Goal: Navigation & Orientation: Find specific page/section

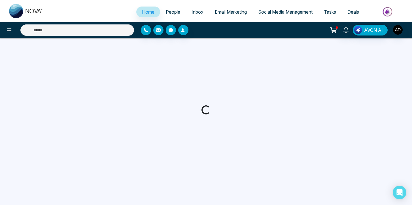
select select "*"
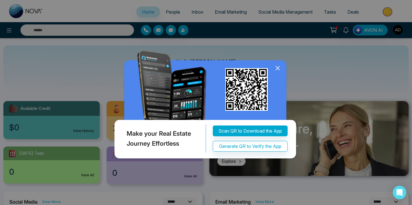
click at [278, 67] on icon at bounding box center [278, 68] width 4 height 4
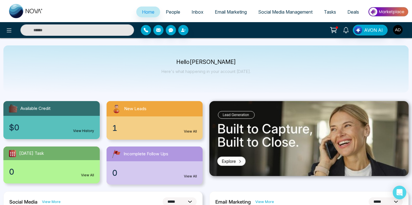
click at [175, 13] on span "People" at bounding box center [173, 12] width 14 height 6
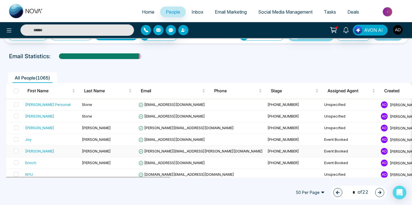
scroll to position [17, 0]
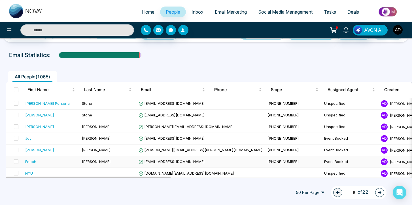
click at [32, 161] on div "Enoch" at bounding box center [30, 162] width 11 height 6
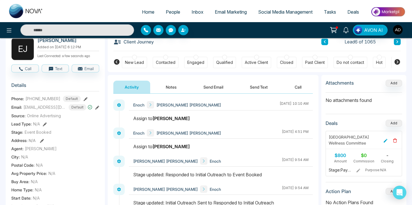
scroll to position [73, 0]
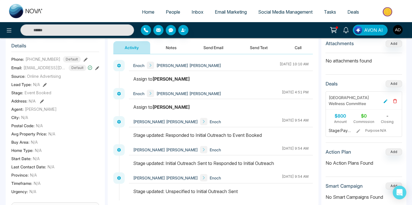
click at [385, 101] on icon at bounding box center [386, 101] width 4 height 4
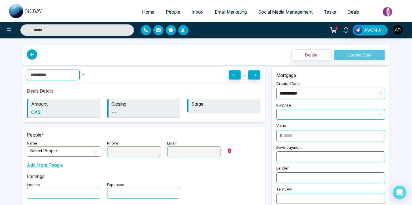
type input "**********"
type input "*"
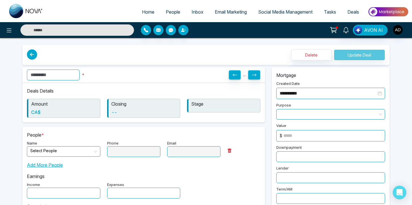
type input "***"
type input "**********"
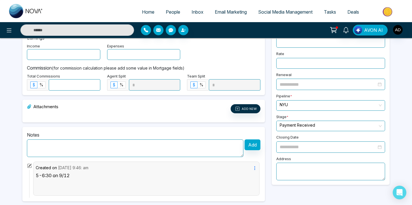
scroll to position [164, 0]
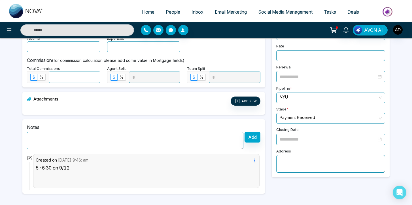
click at [290, 113] on input "search" at bounding box center [329, 117] width 98 height 9
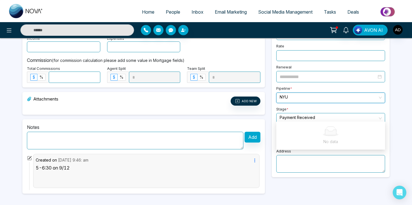
click at [293, 95] on input "search" at bounding box center [329, 97] width 98 height 9
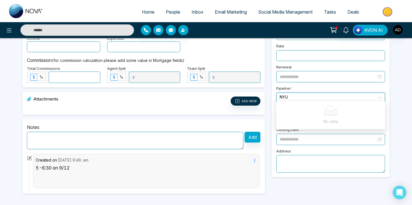
click at [293, 95] on input "search" at bounding box center [329, 97] width 98 height 9
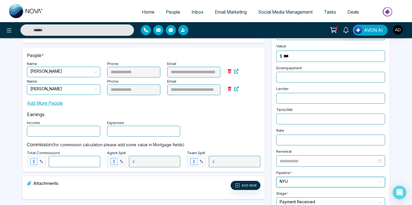
scroll to position [78, 0]
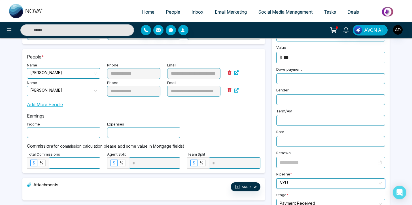
click at [218, 11] on span "Email Marketing" at bounding box center [231, 12] width 32 height 6
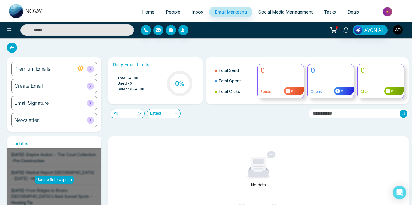
click at [394, 30] on img "button" at bounding box center [398, 30] width 10 height 10
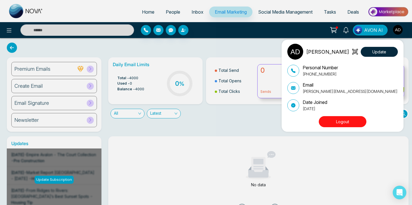
click at [355, 115] on div "Anna DeSimone Update Personal Number +17817740049 Email anna@stonemeetsclay.com…" at bounding box center [344, 86] width 113 height 84
click at [355, 119] on button "Logout" at bounding box center [343, 121] width 48 height 11
